Goal: Information Seeking & Learning: Learn about a topic

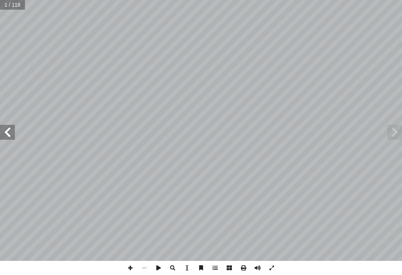
click at [2, 132] on span at bounding box center [7, 132] width 15 height 15
click at [15, 134] on span at bounding box center [7, 132] width 15 height 15
click at [2, 134] on span at bounding box center [7, 132] width 15 height 15
click at [0, 127] on span at bounding box center [7, 132] width 15 height 15
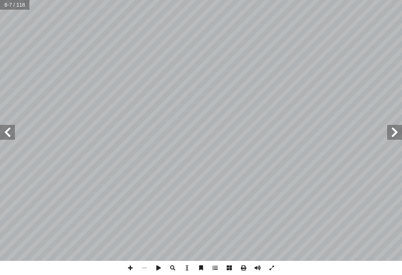
click at [0, 127] on span at bounding box center [7, 132] width 15 height 15
click at [9, 130] on span at bounding box center [7, 132] width 15 height 15
click at [2, 132] on span at bounding box center [7, 132] width 15 height 15
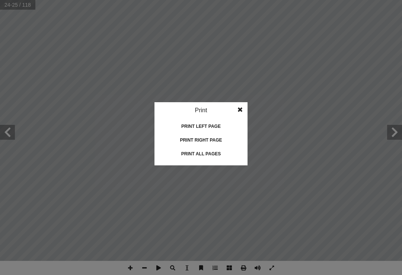
click at [193, 154] on div "Print all pages" at bounding box center [201, 154] width 74 height 12
